Goal: Check status: Check status

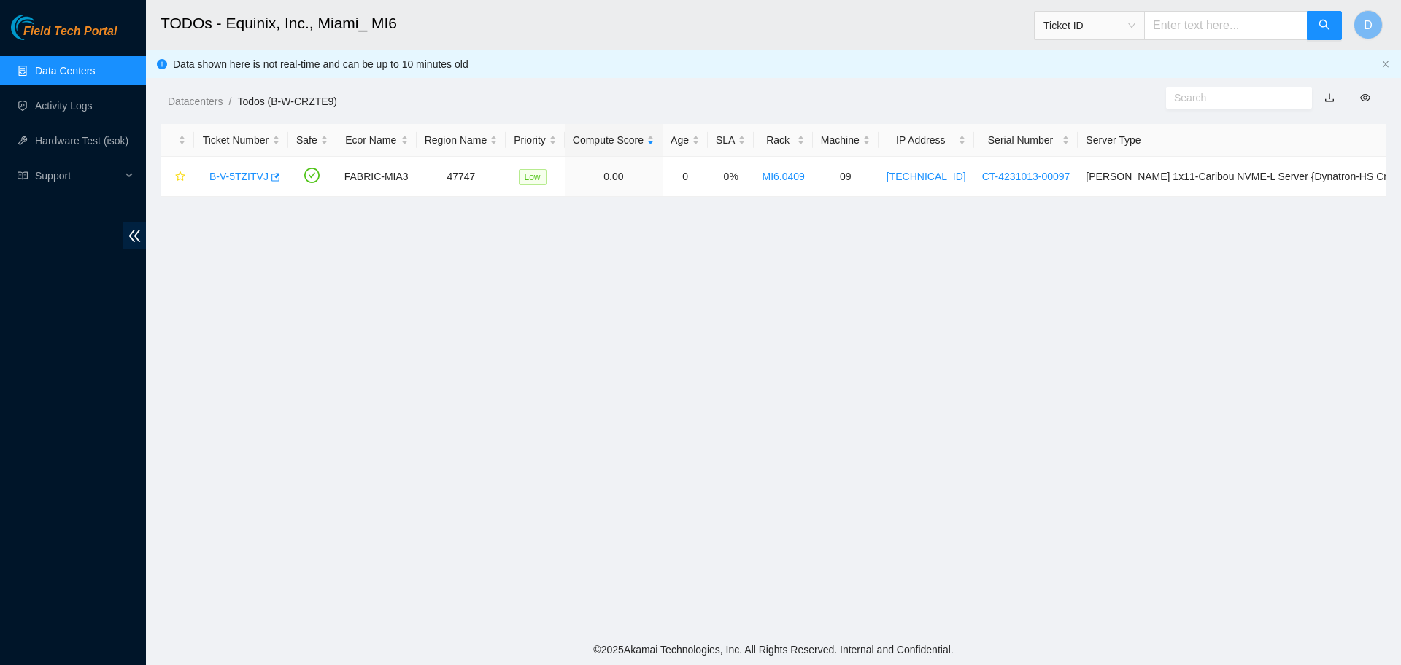
click at [62, 77] on link "Data Centers" at bounding box center [65, 71] width 60 height 12
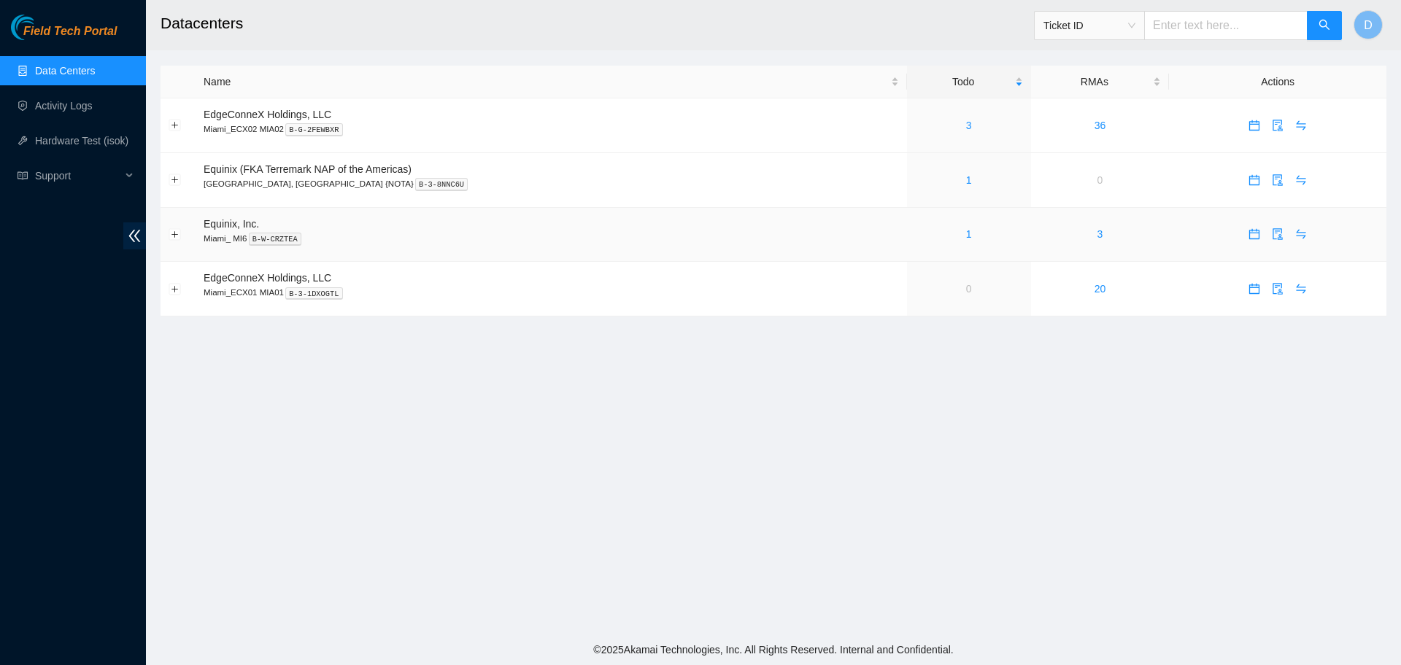
click at [915, 238] on div "1" at bounding box center [969, 234] width 108 height 16
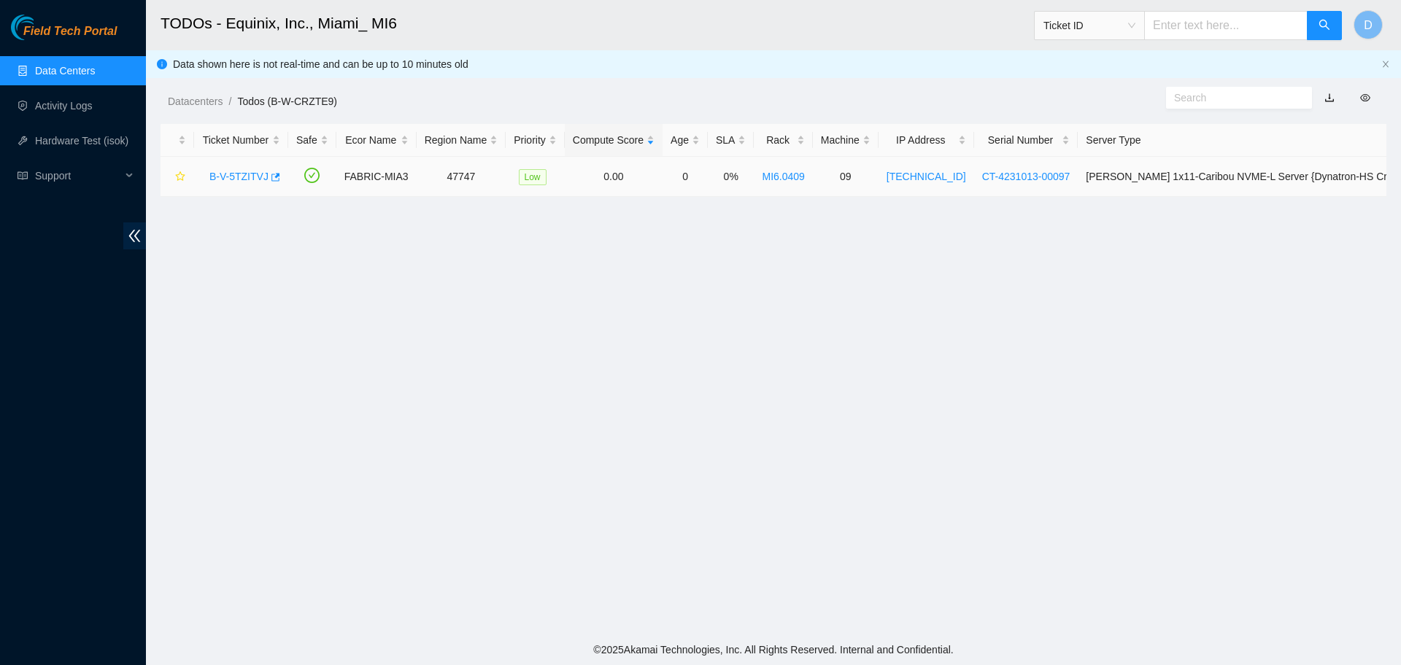
click at [241, 171] on link "B-V-5TZITVJ" at bounding box center [238, 177] width 59 height 12
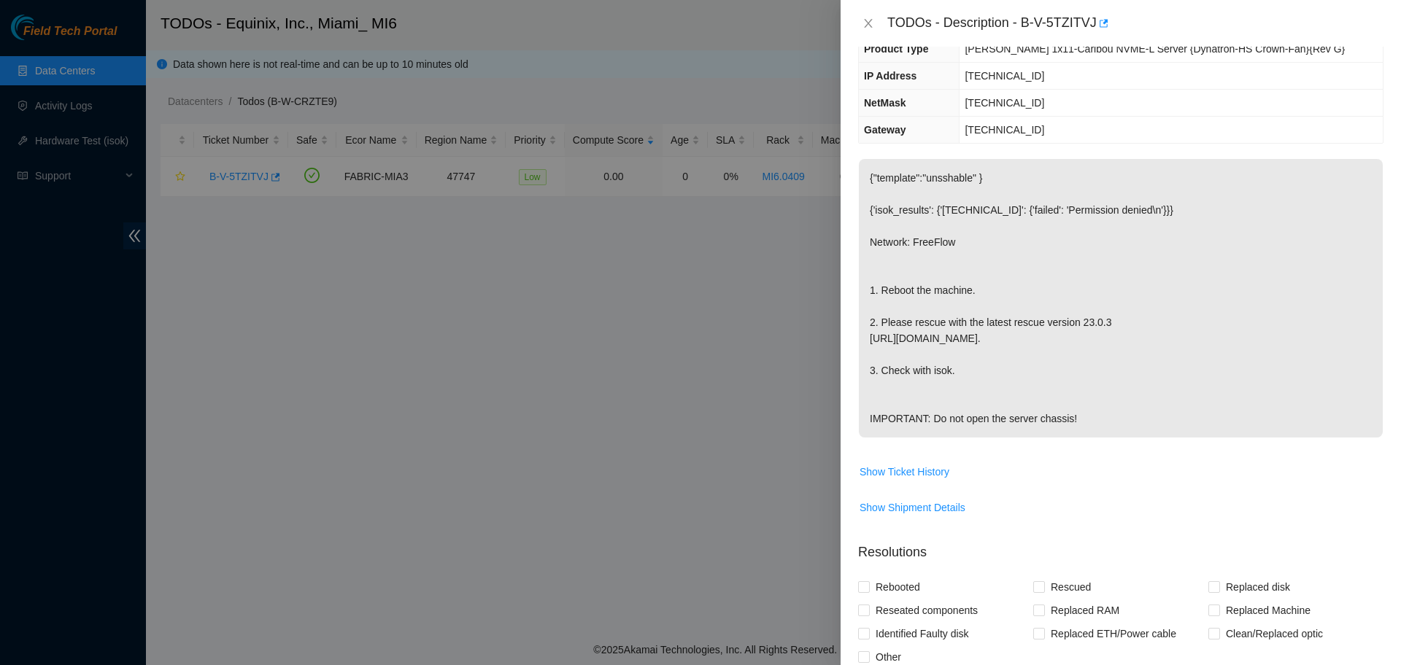
scroll to position [136, 0]
click at [1319, 219] on p "{"template":"unsshable" } {'isok_results': {'[TECHNICAL_ID]': {'failed': 'Permi…" at bounding box center [1121, 299] width 524 height 279
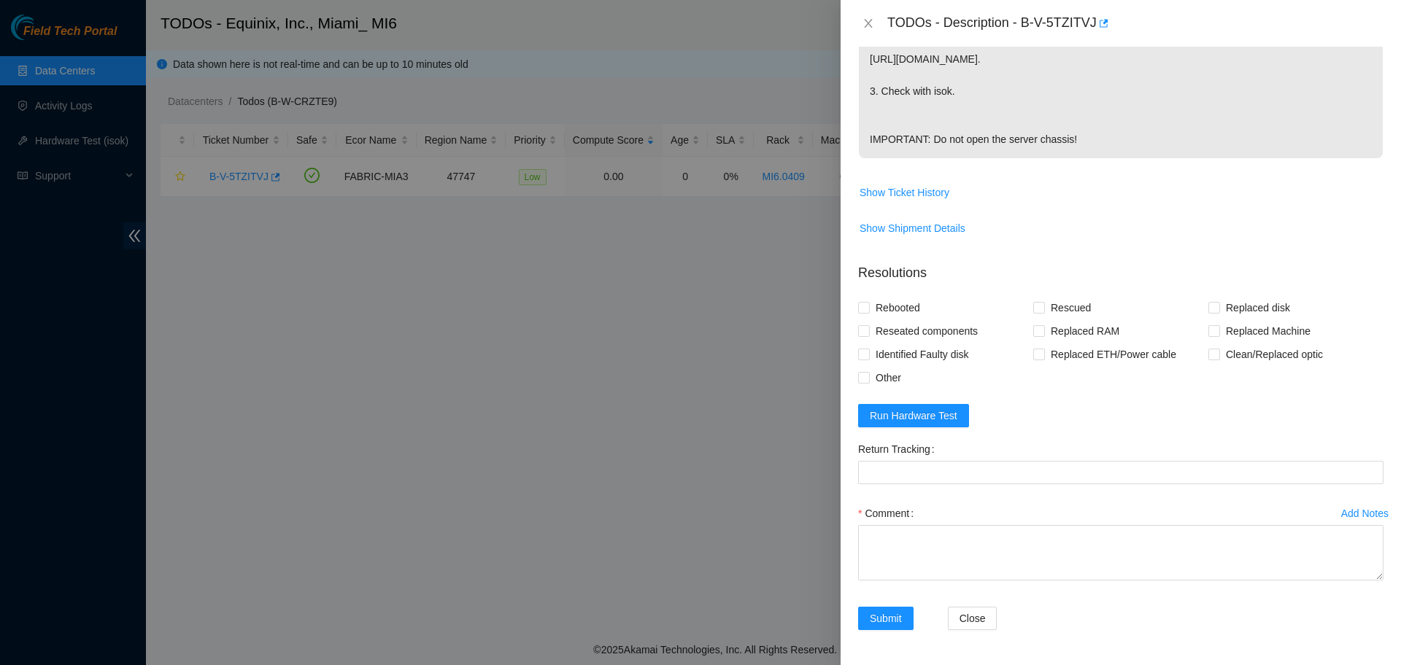
scroll to position [449, 0]
click at [934, 413] on span "Run Hardware Test" at bounding box center [914, 416] width 88 height 16
